Goal: Transaction & Acquisition: Book appointment/travel/reservation

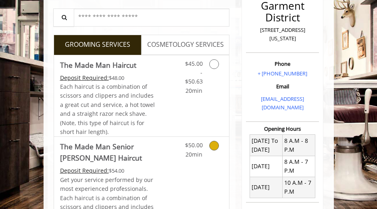
scroll to position [161, 0]
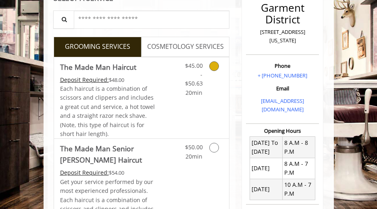
click at [94, 80] on Haircut "Deposit Required:" at bounding box center [84, 80] width 49 height 8
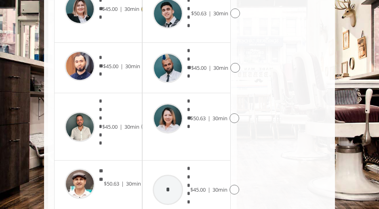
scroll to position [577, 0]
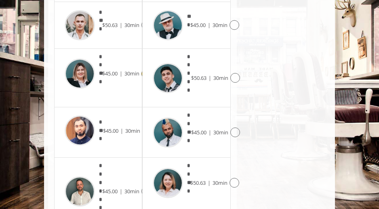
click at [70, 67] on img at bounding box center [80, 74] width 30 height 30
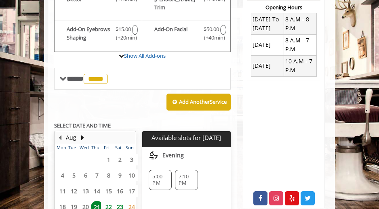
scroll to position [294, 0]
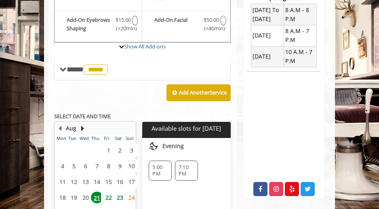
click at [162, 164] on span "5:00 PM" at bounding box center [160, 170] width 16 height 13
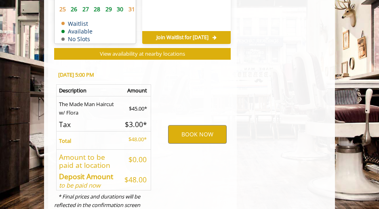
scroll to position [521, 0]
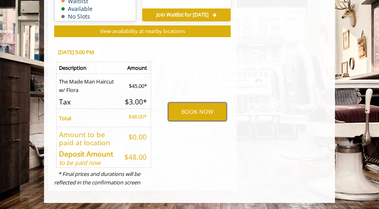
click at [178, 108] on button "BOOK NOW" at bounding box center [197, 112] width 58 height 19
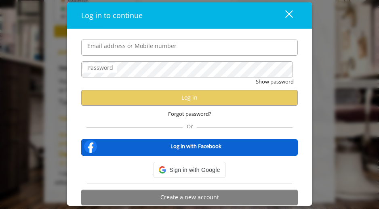
type input "**********"
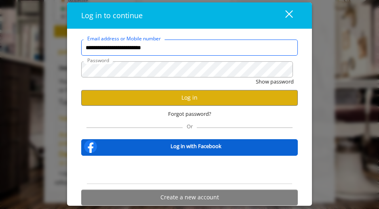
scroll to position [0, 0]
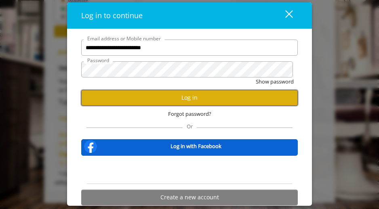
click at [159, 96] on button "Log in" at bounding box center [189, 98] width 216 height 16
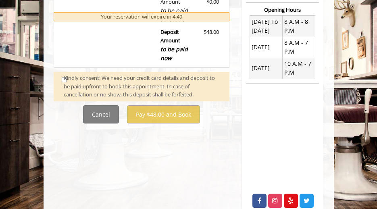
scroll to position [291, 0]
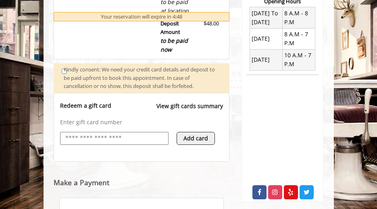
click at [102, 140] on input "text" at bounding box center [115, 139] width 100 height 10
type input "**********"
drag, startPoint x: 114, startPoint y: 139, endPoint x: 33, endPoint y: 137, distance: 80.8
click at [33, 137] on body "**********" at bounding box center [188, 63] width 377 height 593
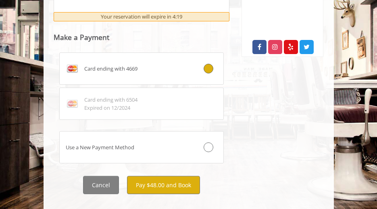
scroll to position [450, 0]
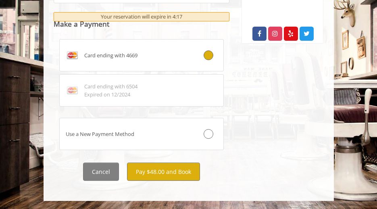
click at [113, 61] on div "Card ending with 4669" at bounding box center [128, 55] width 137 height 13
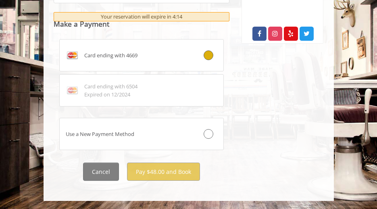
click at [209, 57] on icon at bounding box center [209, 55] width 10 height 10
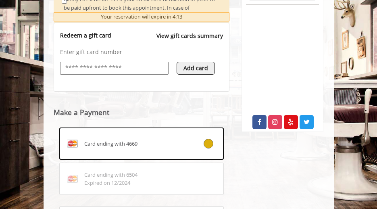
scroll to position [442, 0]
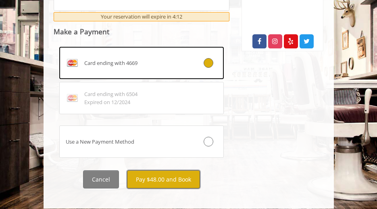
click at [168, 178] on button "Pay $48.00 and Book" at bounding box center [163, 179] width 73 height 18
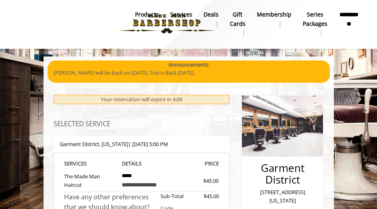
scroll to position [0, 0]
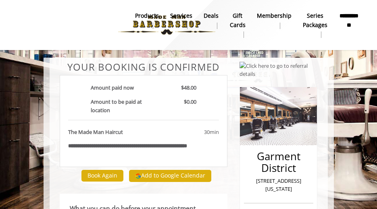
click at [356, 27] on b "**********" at bounding box center [349, 20] width 21 height 18
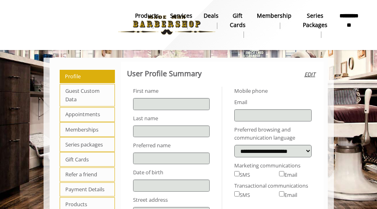
type input "******"
type input "*****"
select select "***"
type input "**********"
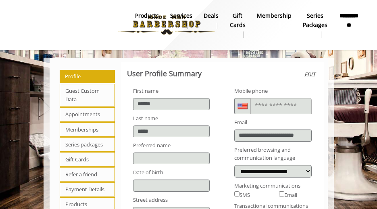
scroll to position [40, 0]
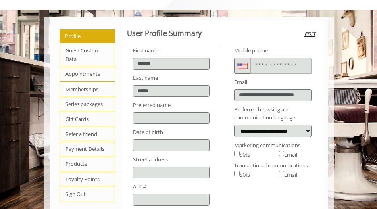
click at [73, 49] on span "Guest Custom Data" at bounding box center [88, 55] width 56 height 23
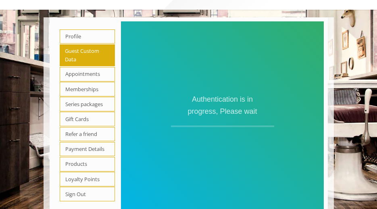
scroll to position [0, 0]
click at [87, 148] on span "Payment Details" at bounding box center [88, 149] width 56 height 15
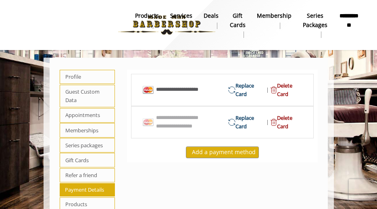
click at [176, 28] on link "Services" at bounding box center [182, 20] width 34 height 21
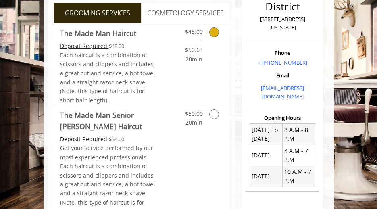
scroll to position [161, 0]
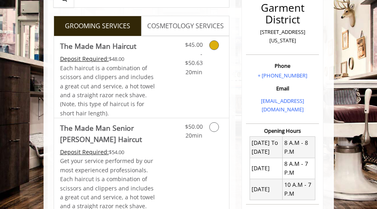
click at [72, 57] on Haircut "Deposit Required:" at bounding box center [84, 59] width 49 height 8
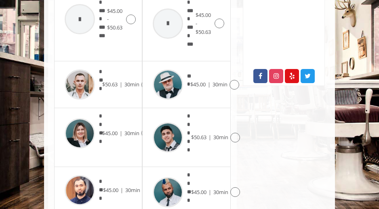
scroll to position [427, 0]
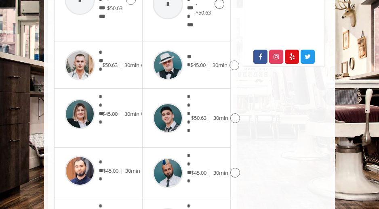
click at [80, 105] on img at bounding box center [80, 114] width 30 height 30
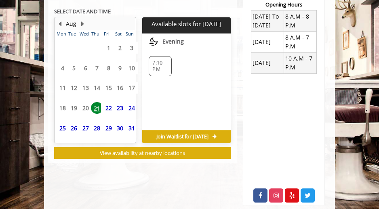
scroll to position [222, 0]
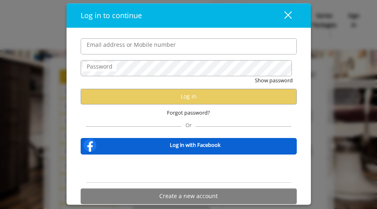
type input "**********"
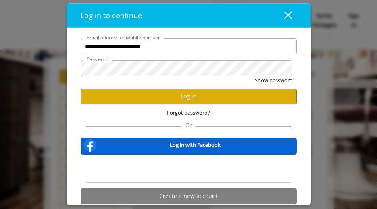
click at [294, 16] on button "close" at bounding box center [283, 15] width 27 height 15
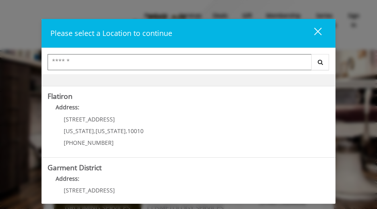
scroll to position [231, 0]
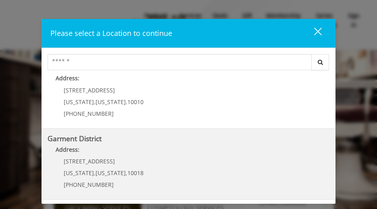
click at [80, 143] on b "Garment District" at bounding box center [75, 139] width 54 height 10
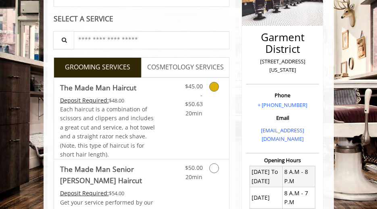
scroll to position [161, 0]
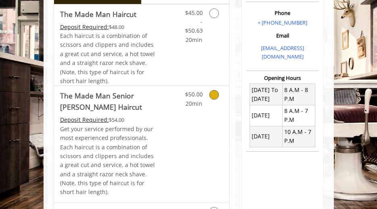
scroll to position [202, 0]
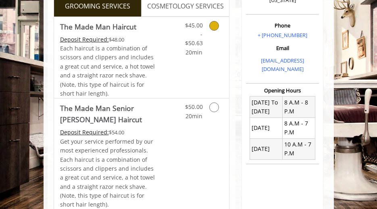
click at [78, 41] on Haircut "Deposit Required:" at bounding box center [84, 40] width 49 height 8
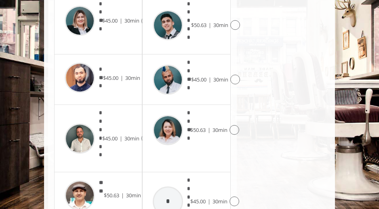
scroll to position [429, 0]
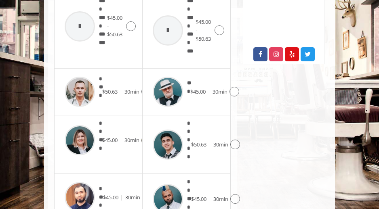
click at [86, 139] on img at bounding box center [80, 140] width 30 height 30
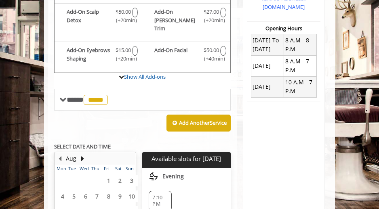
scroll to position [254, 0]
